Goal: Download file/media

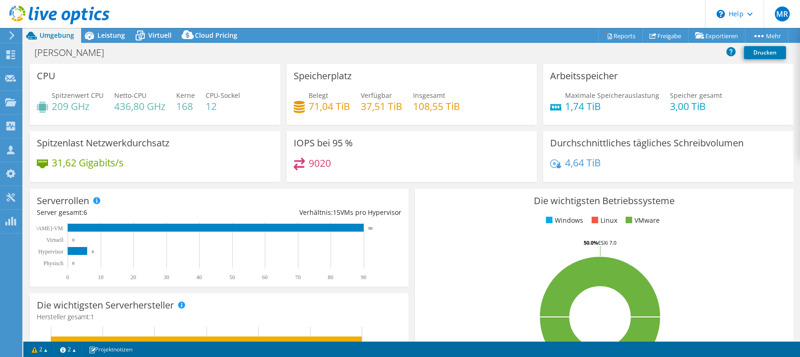
select select "EUFrankfurt"
select select "EUR"
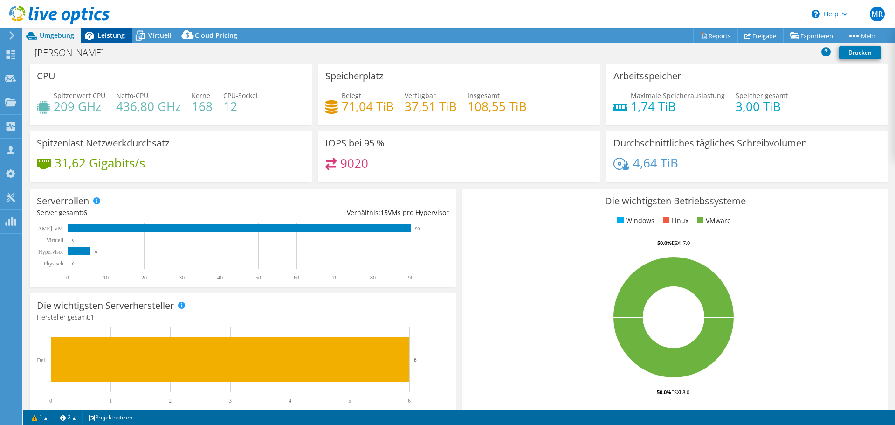
click at [102, 36] on span "Leistung" at bounding box center [111, 35] width 28 height 9
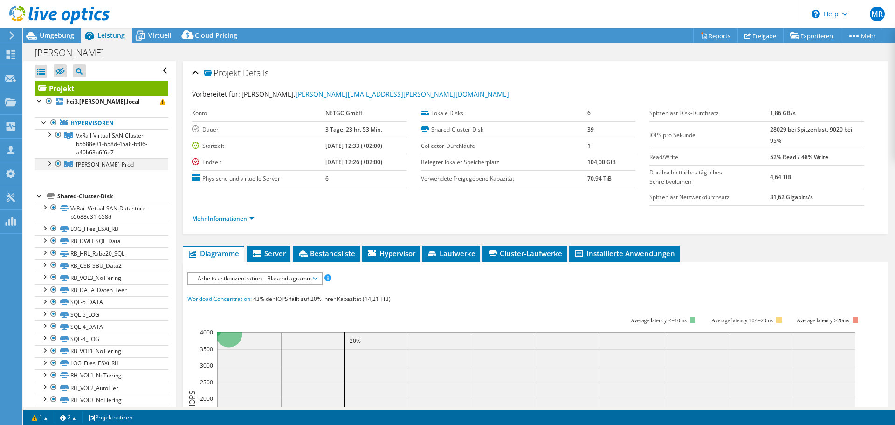
click at [47, 164] on div at bounding box center [48, 162] width 9 height 9
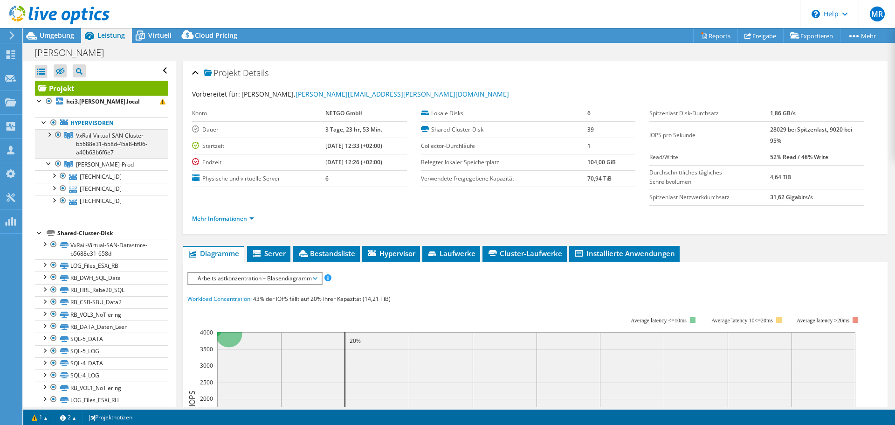
click at [47, 134] on div at bounding box center [48, 133] width 9 height 9
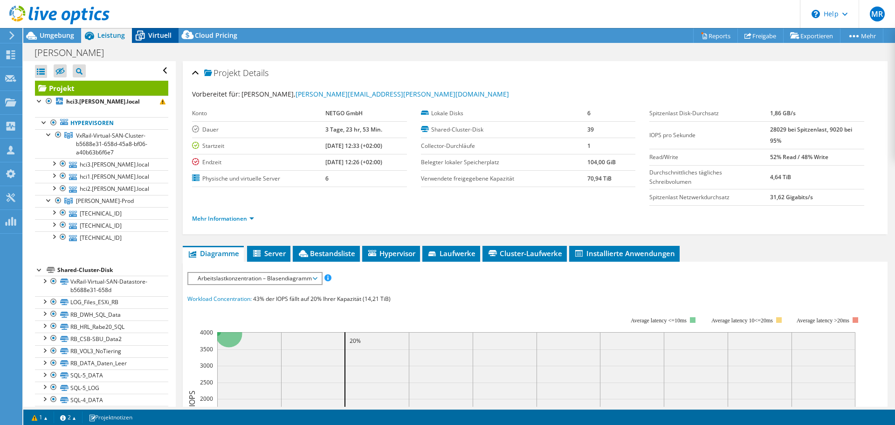
click at [150, 36] on span "Virtuell" at bounding box center [159, 35] width 23 height 9
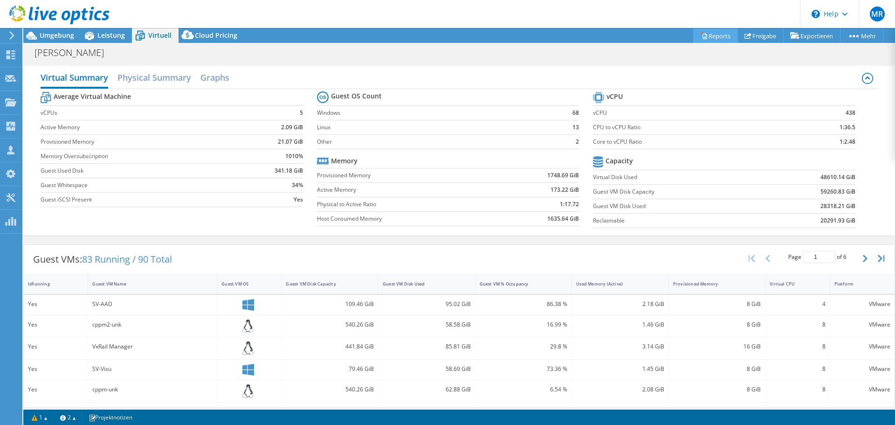
click at [712, 35] on link "Reports" at bounding box center [716, 35] width 45 height 14
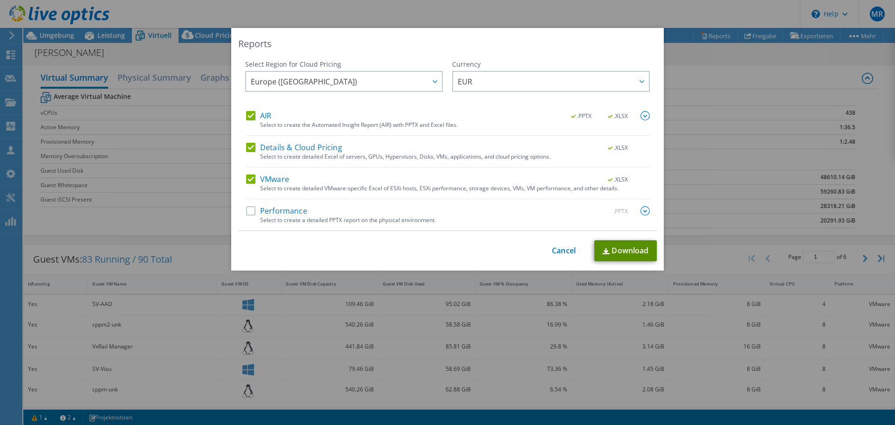
click at [613, 253] on link "Download" at bounding box center [626, 250] width 62 height 21
drag, startPoint x: 551, startPoint y: 251, endPoint x: 192, endPoint y: 123, distance: 381.5
click at [552, 251] on link "Cancel" at bounding box center [564, 250] width 24 height 9
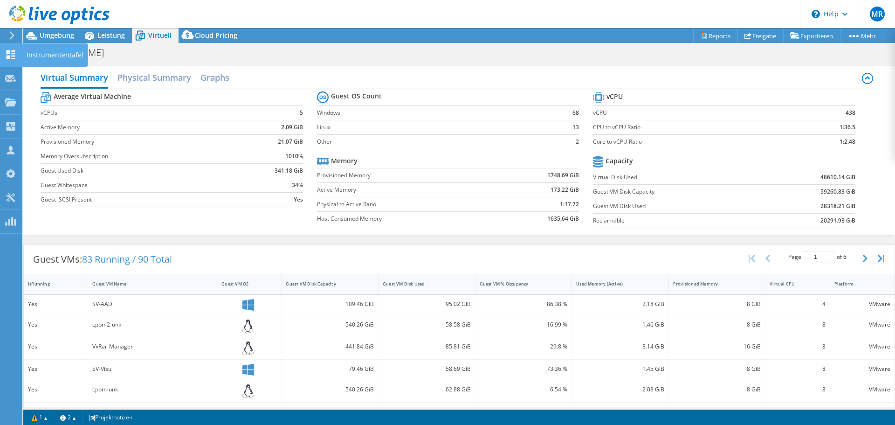
click at [12, 58] on use at bounding box center [11, 54] width 9 height 9
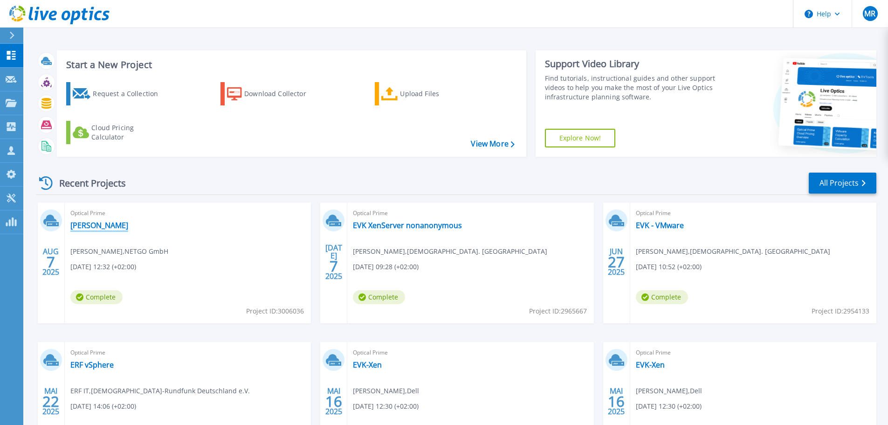
click at [93, 227] on link "[PERSON_NAME]" at bounding box center [99, 225] width 58 height 9
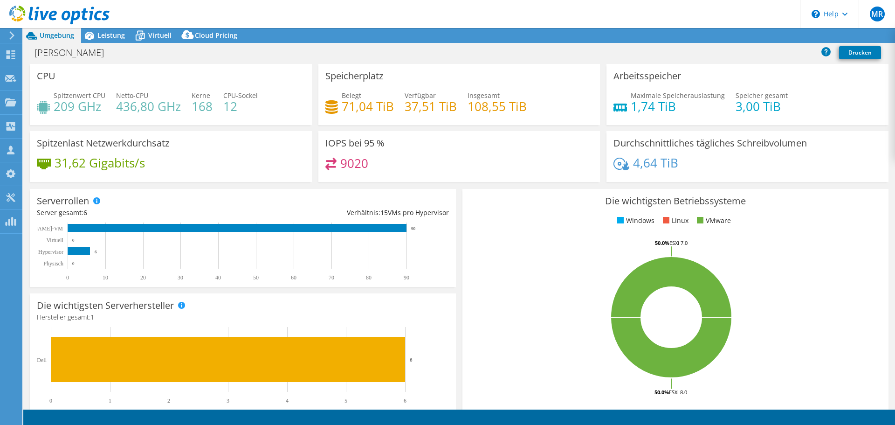
select select "EUFrankfurt"
select select "EUR"
